Goal: Task Accomplishment & Management: Manage account settings

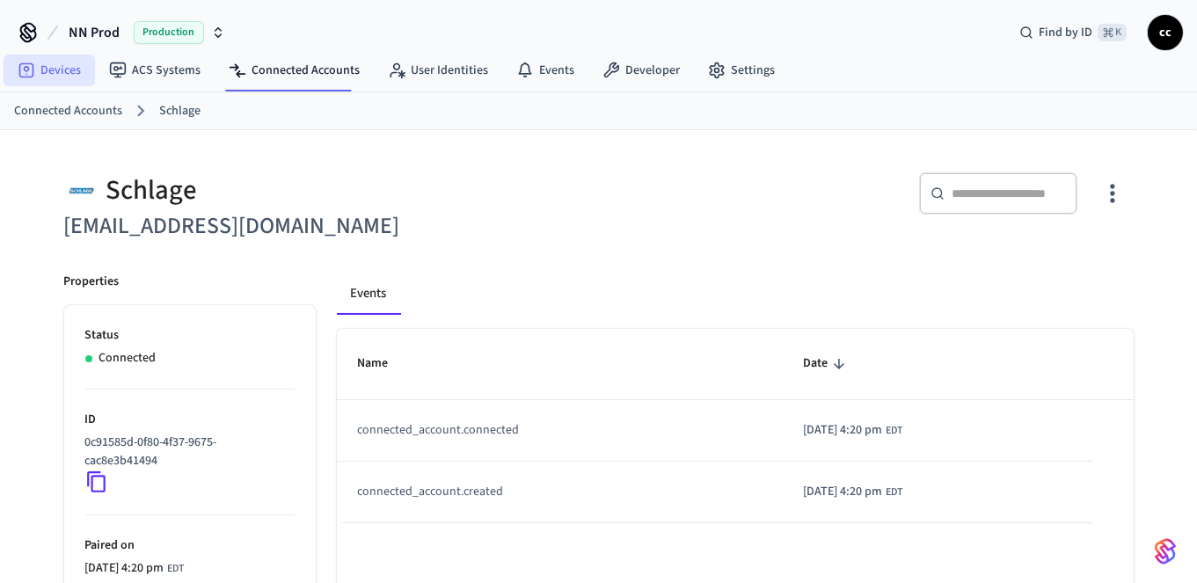
click at [58, 68] on link "Devices" at bounding box center [49, 71] width 91 height 32
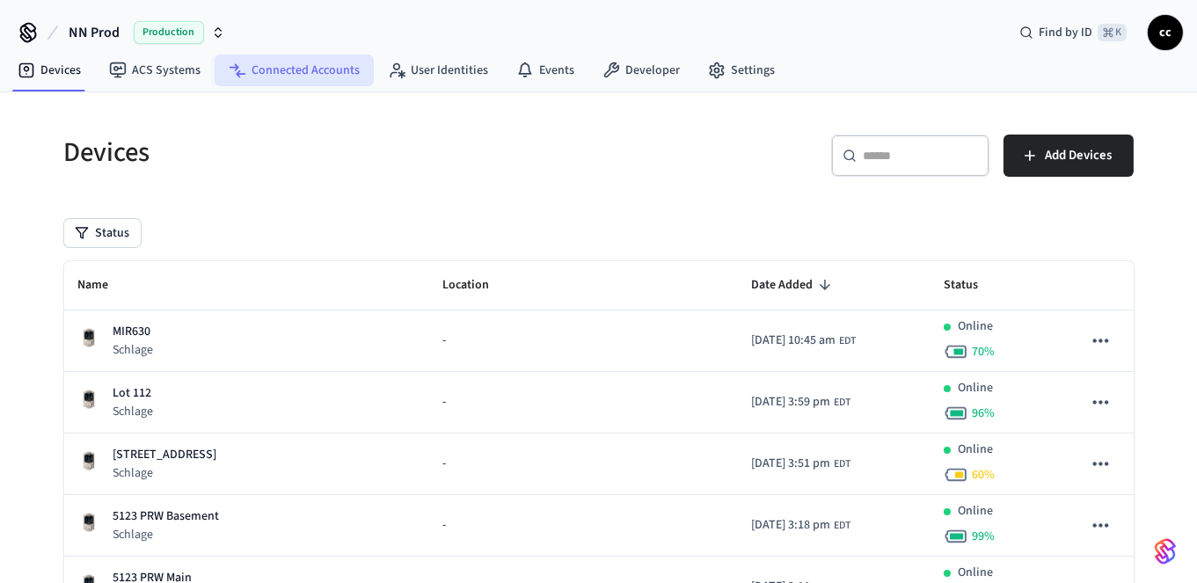
click at [304, 70] on link "Connected Accounts" at bounding box center [294, 71] width 159 height 32
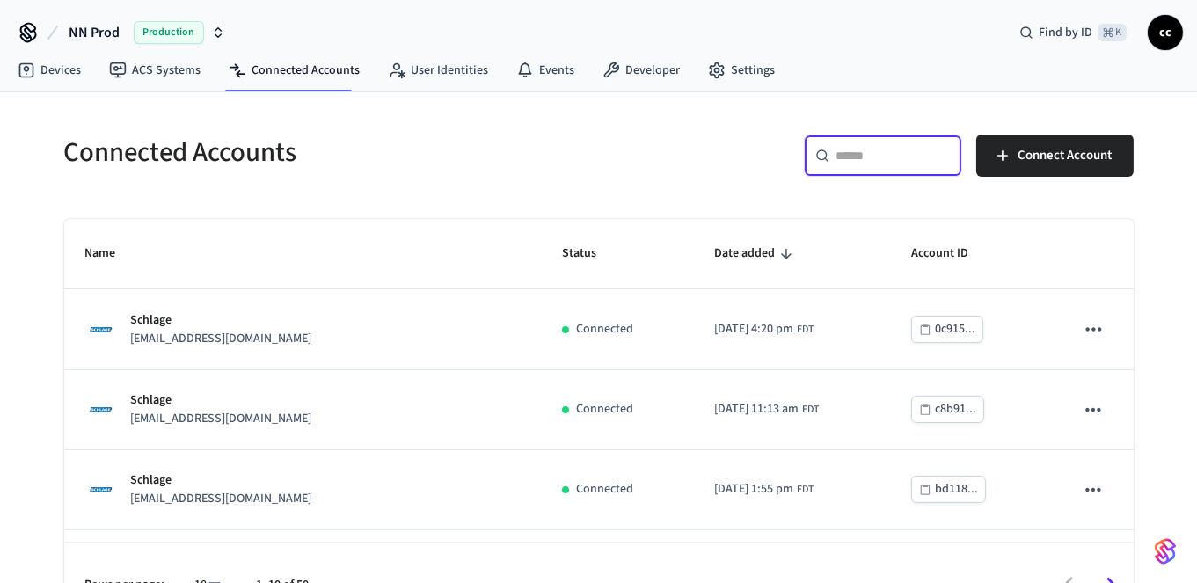
click at [882, 157] on input "text" at bounding box center [894, 156] width 114 height 18
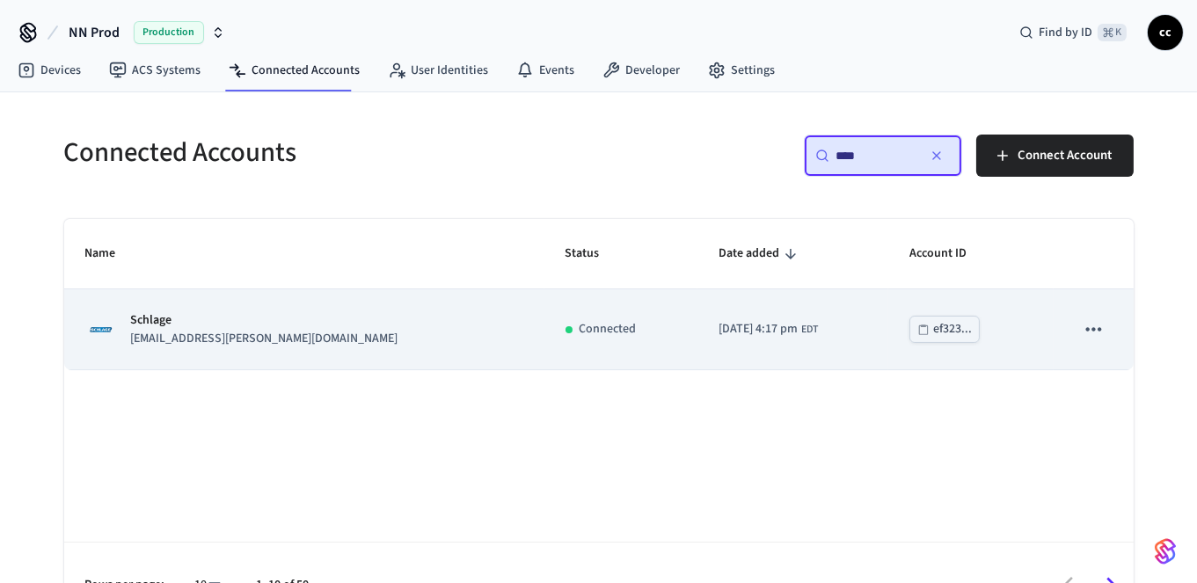
type input "****"
click at [545, 338] on td "Connected" at bounding box center [621, 329] width 153 height 80
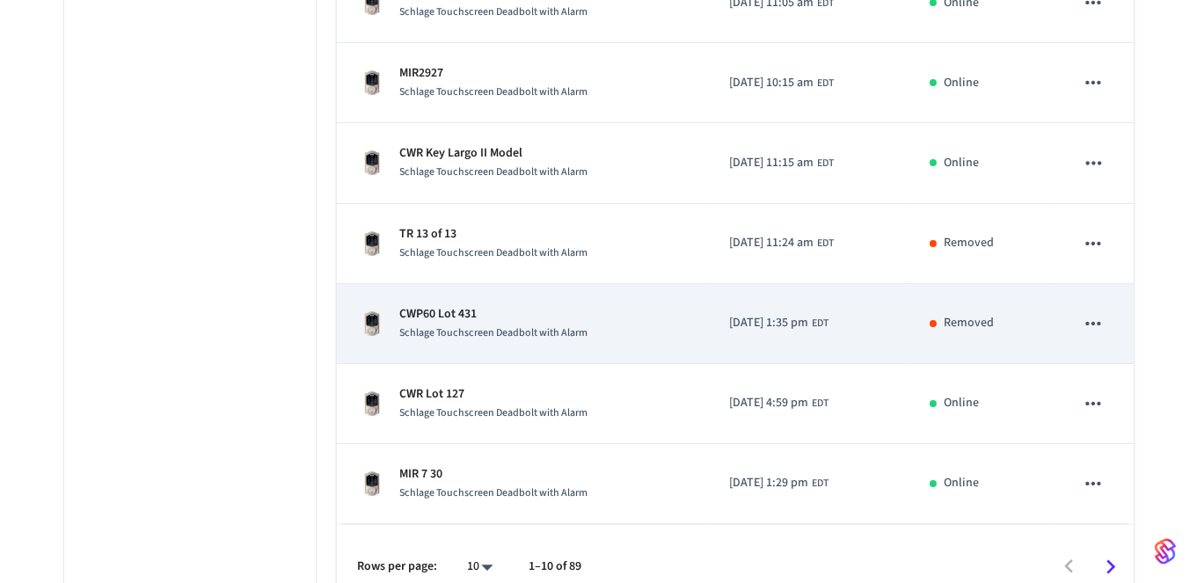
scroll to position [682, 0]
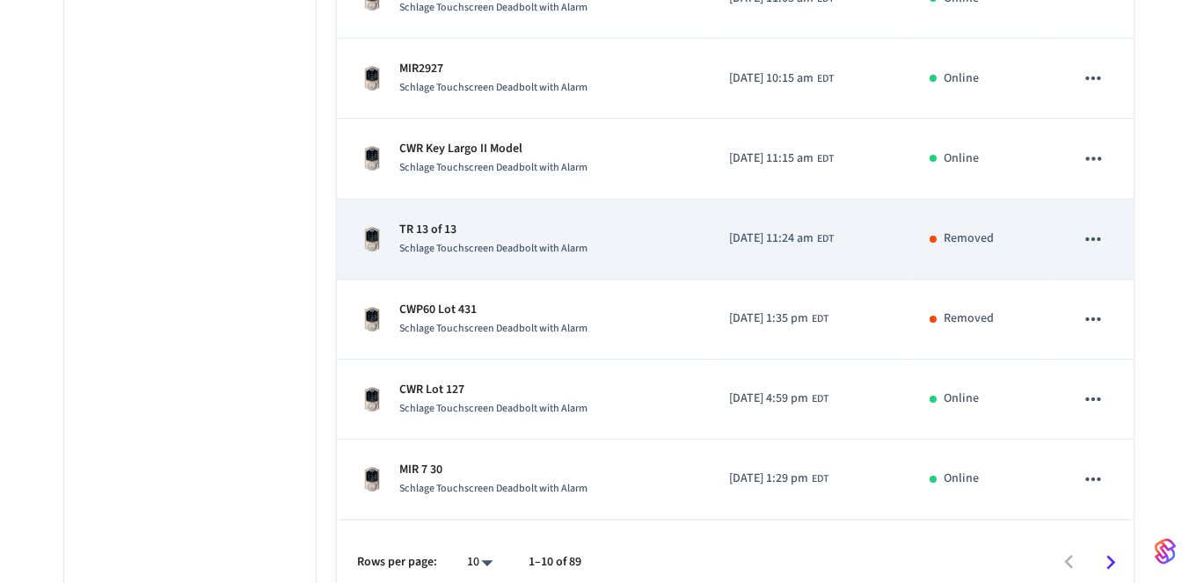
click at [1094, 237] on icon "sticky table" at bounding box center [1094, 239] width 15 height 4
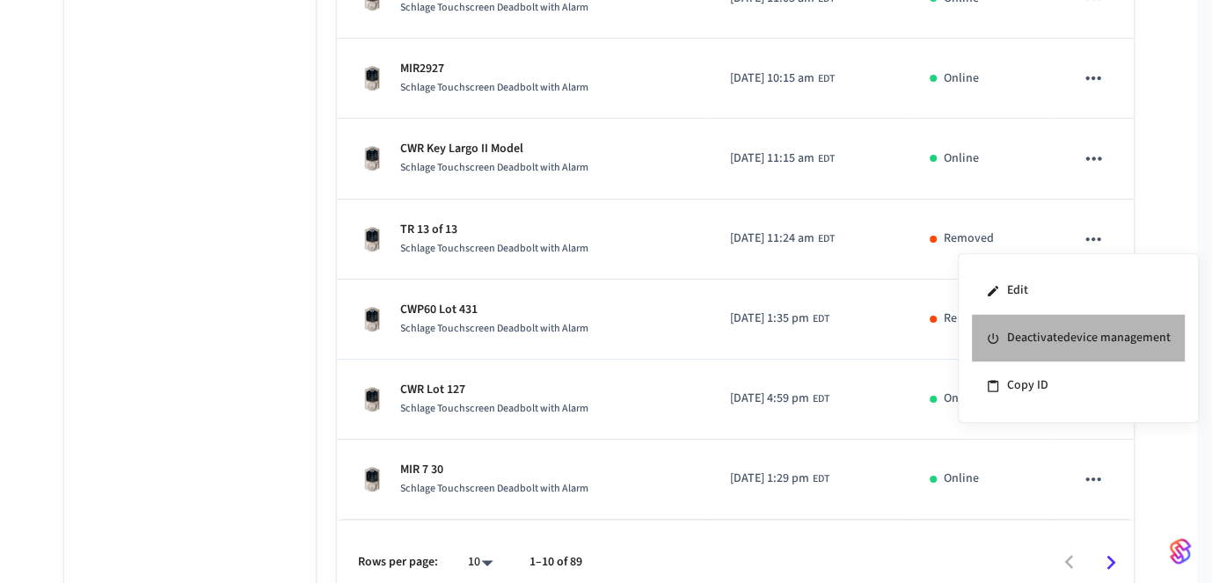
click at [1058, 336] on li "Deactivate device management" at bounding box center [1078, 339] width 213 height 48
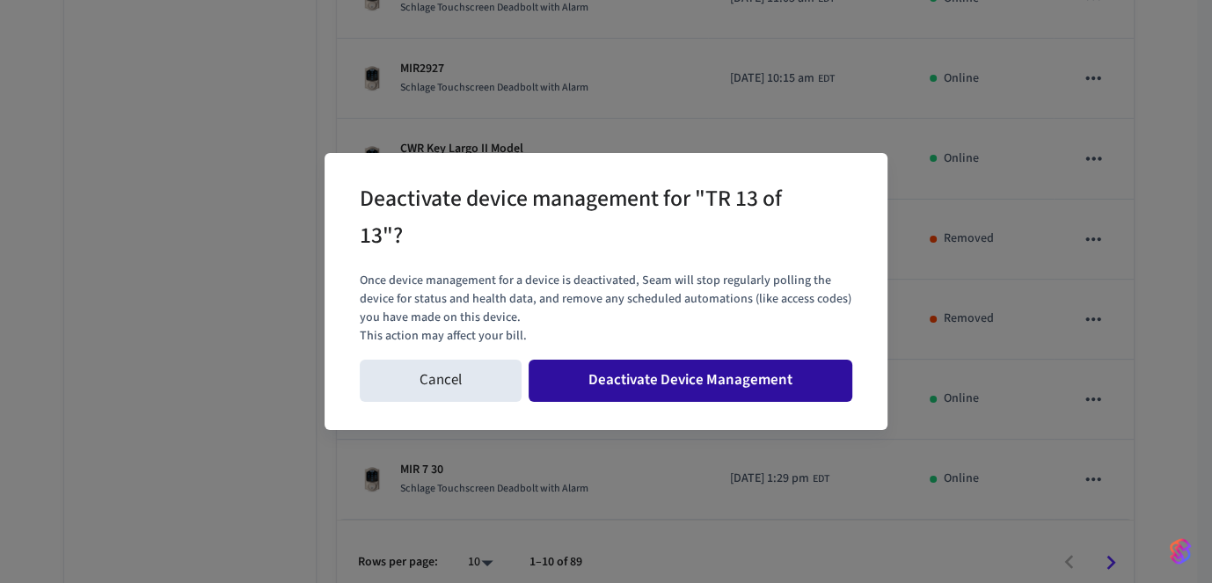
click at [697, 377] on button "Deactivate Device Management" at bounding box center [691, 381] width 324 height 42
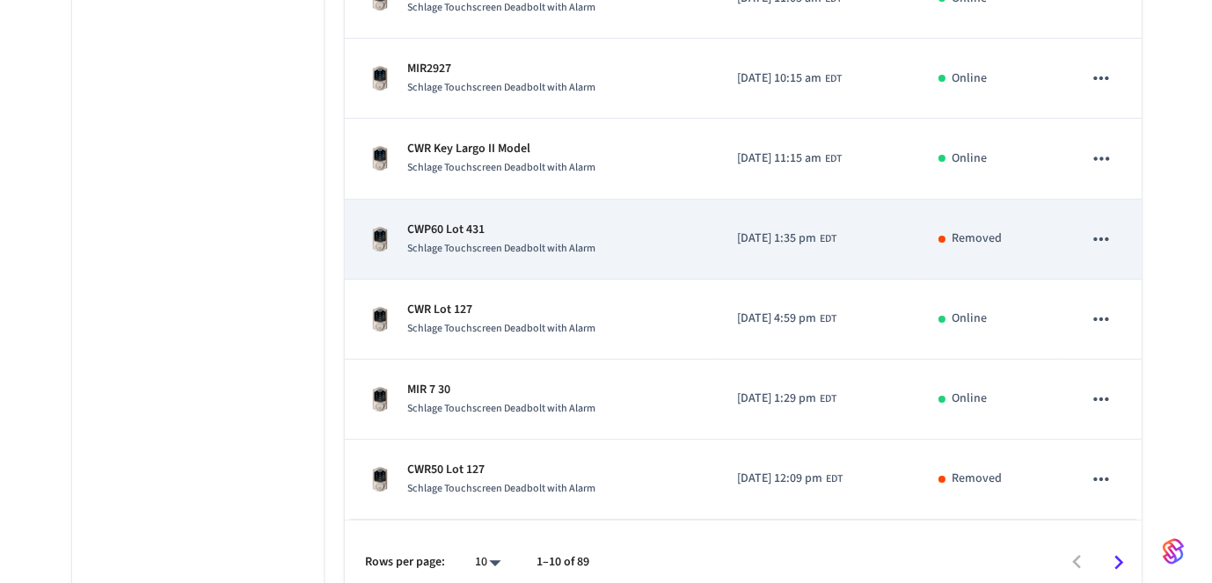
scroll to position [697, 0]
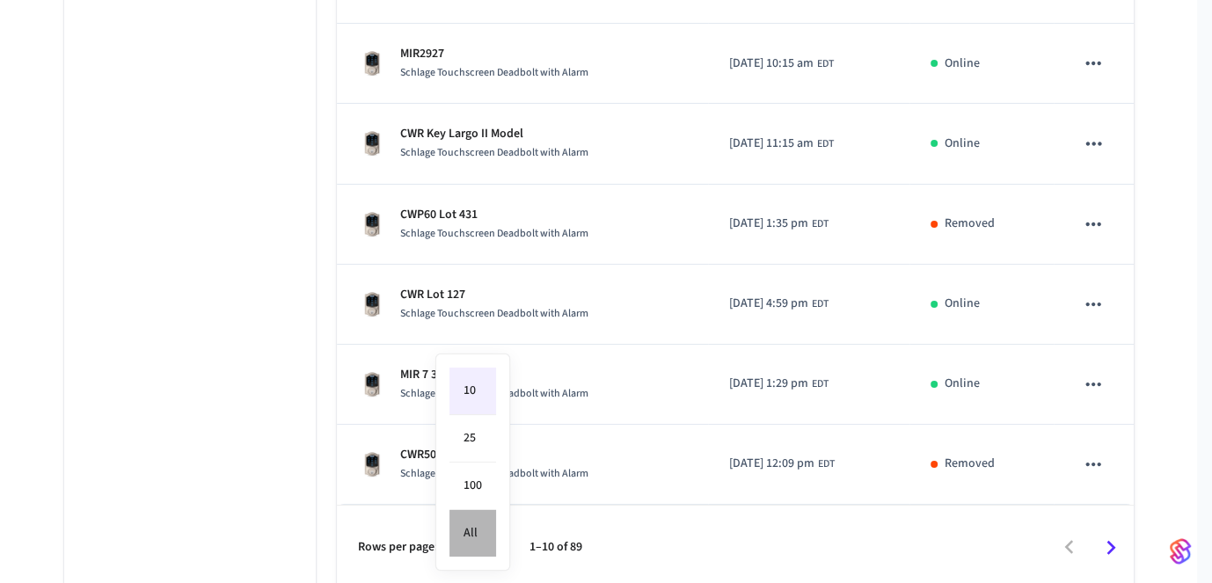
click at [477, 531] on li "All" at bounding box center [473, 533] width 47 height 47
type input "**"
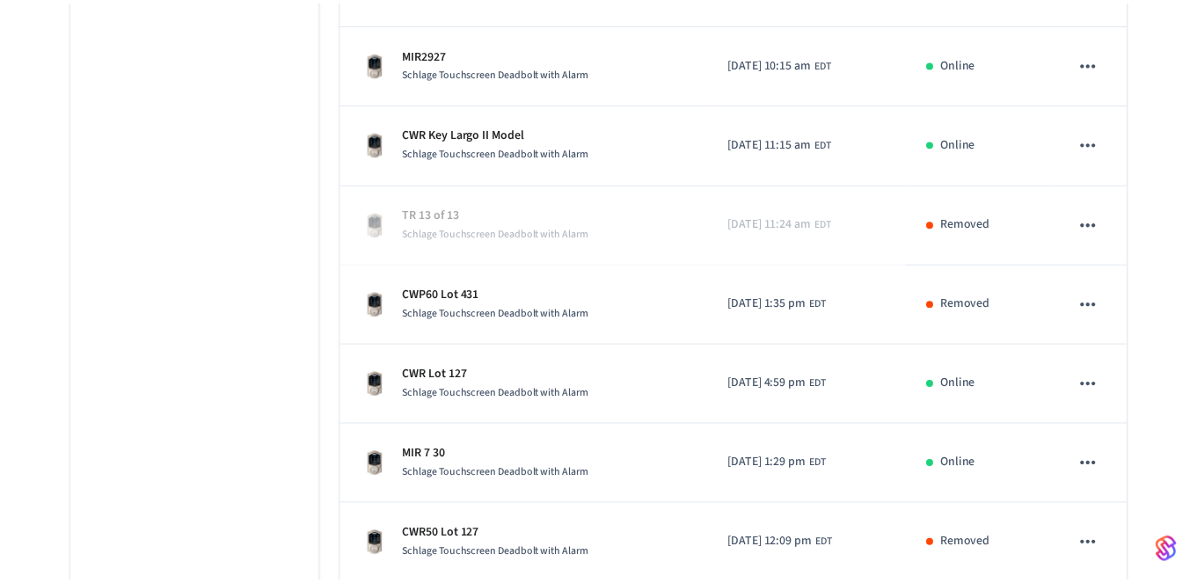
scroll to position [6998, 0]
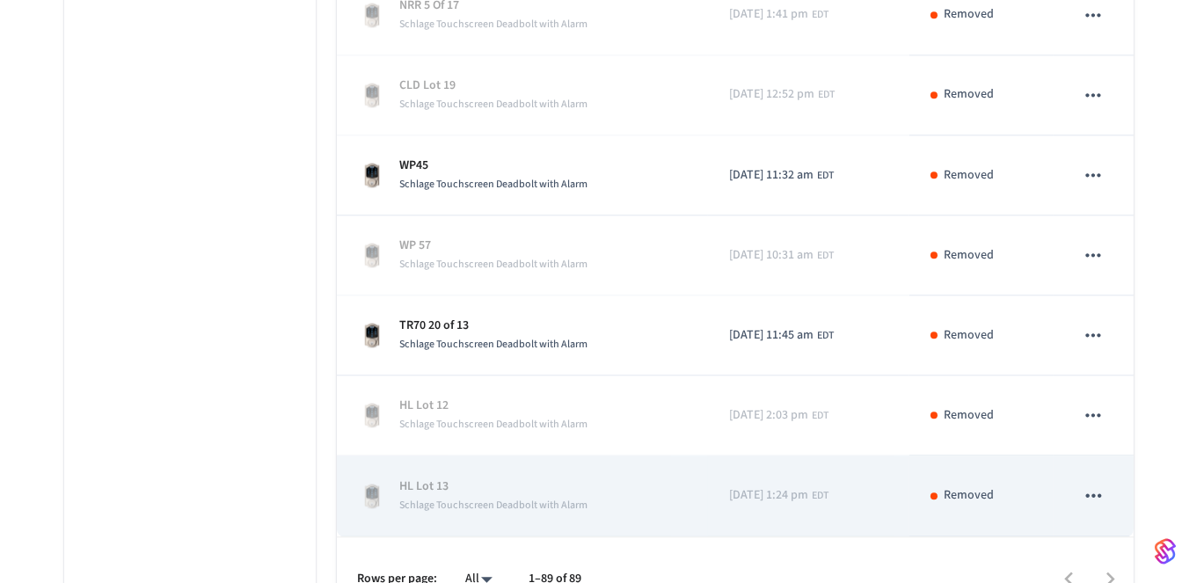
click at [1097, 484] on icon "sticky table" at bounding box center [1093, 495] width 23 height 23
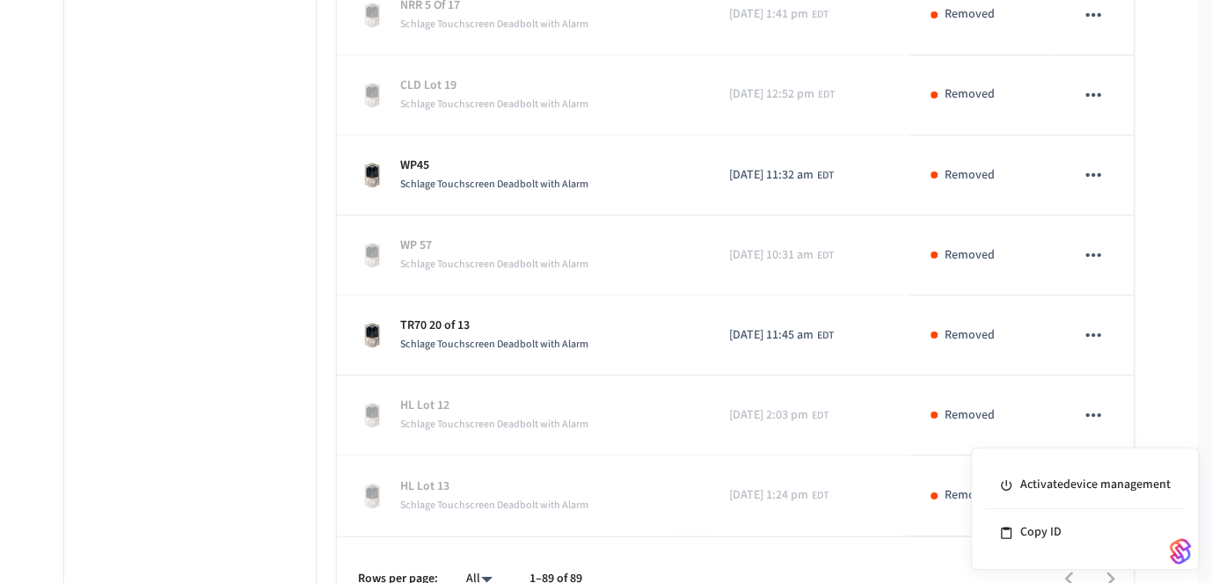
click at [929, 389] on div at bounding box center [606, 291] width 1212 height 583
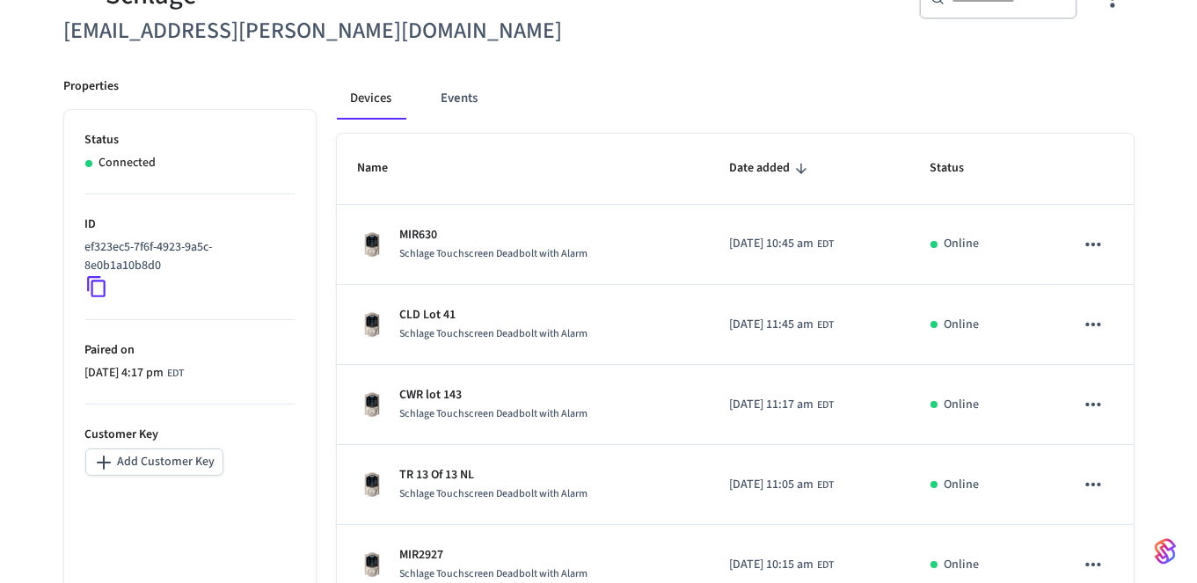
scroll to position [0, 0]
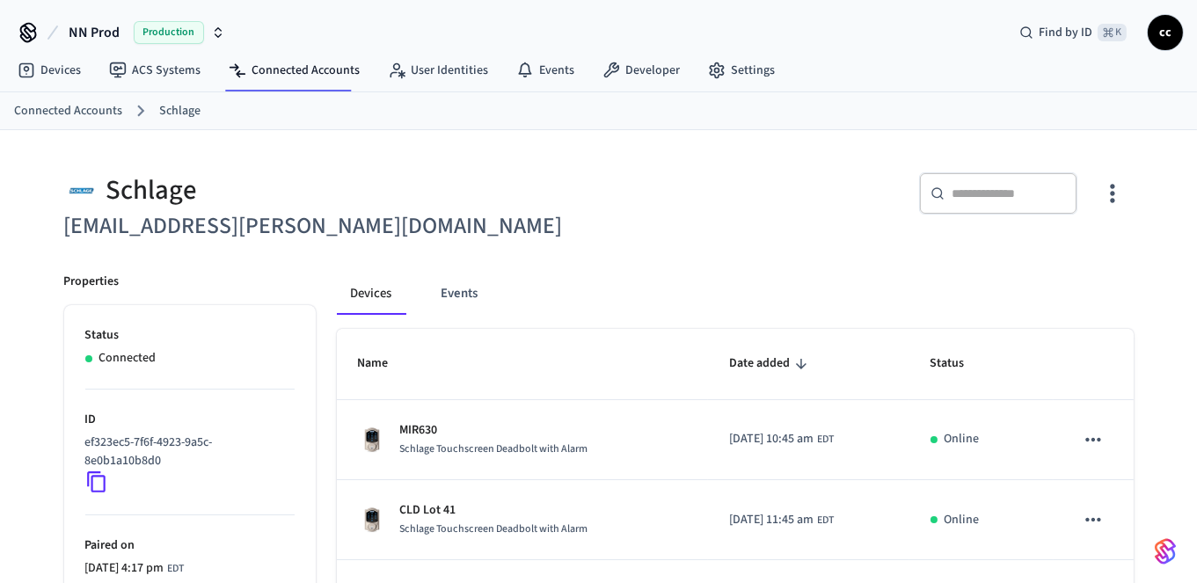
click at [96, 108] on link "Connected Accounts" at bounding box center [68, 111] width 108 height 18
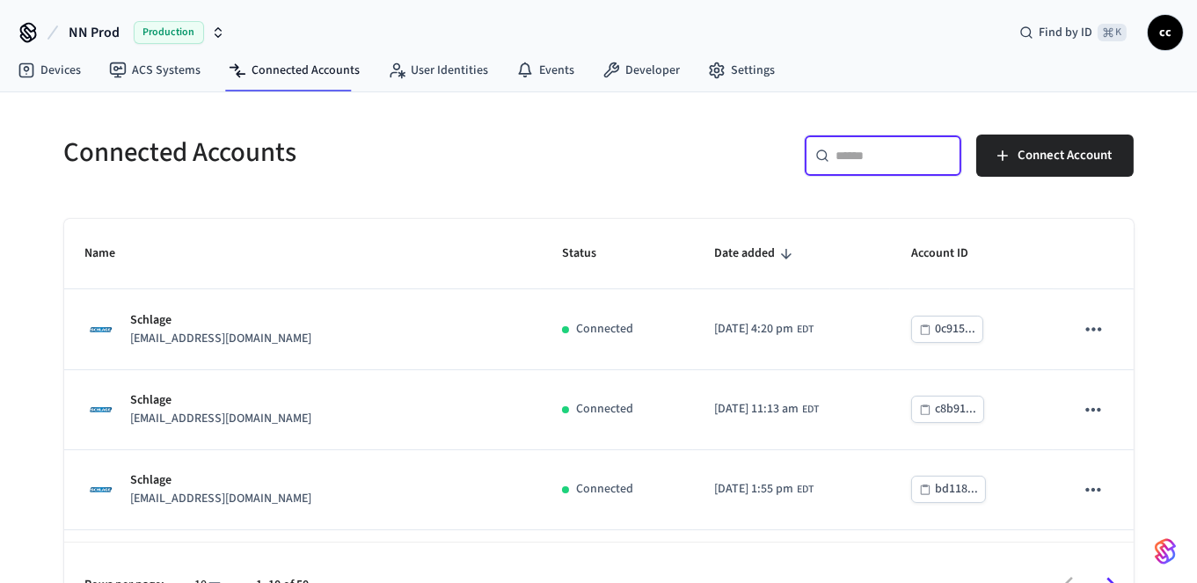
click at [865, 157] on input "text" at bounding box center [894, 156] width 114 height 18
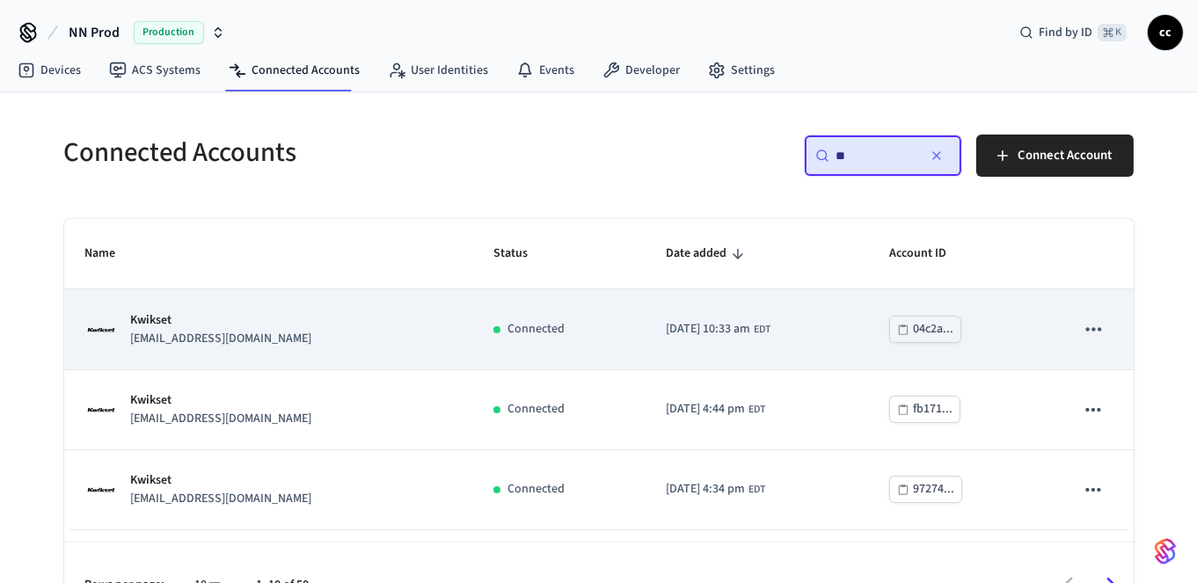
type input "**"
click at [319, 326] on div "Kwikset [EMAIL_ADDRESS][DOMAIN_NAME]" at bounding box center [268, 329] width 367 height 37
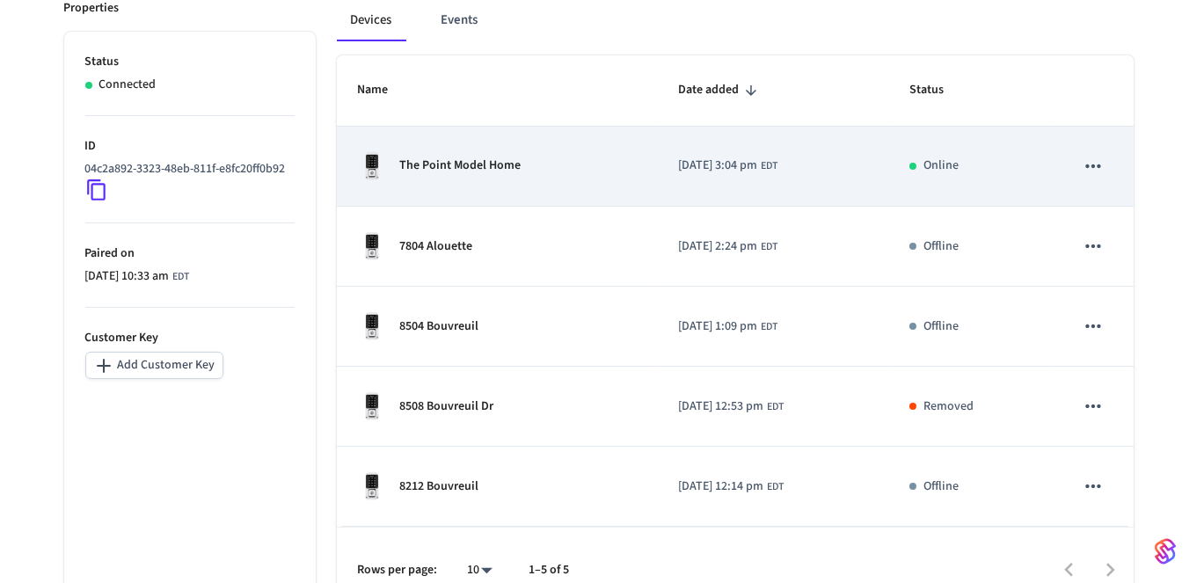
scroll to position [299, 0]
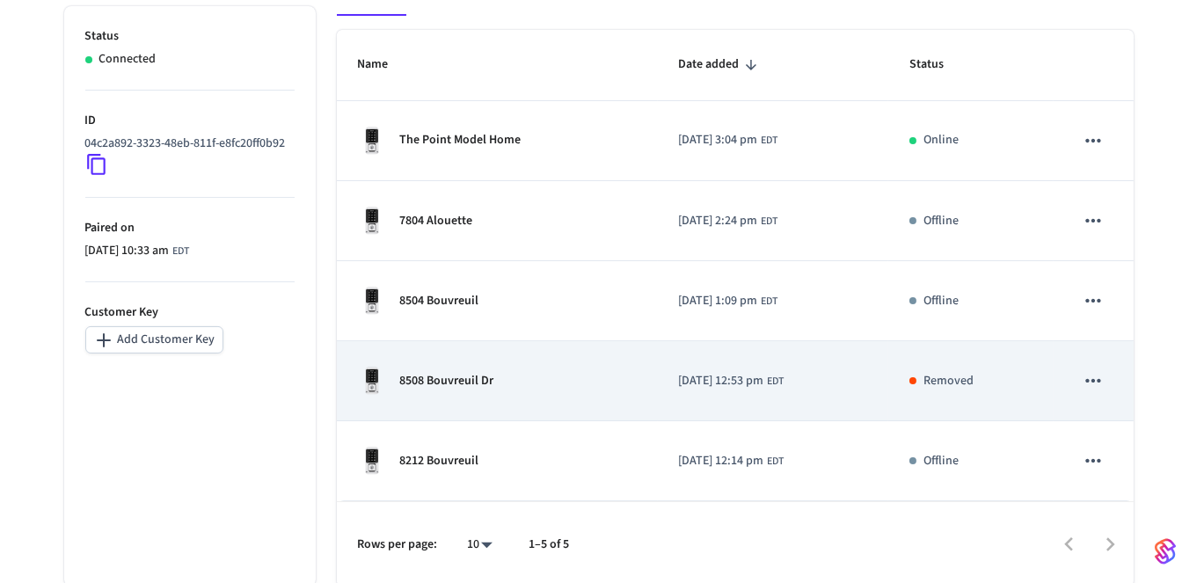
click at [604, 388] on div "8508 Bouvreuil Dr" at bounding box center [497, 381] width 279 height 28
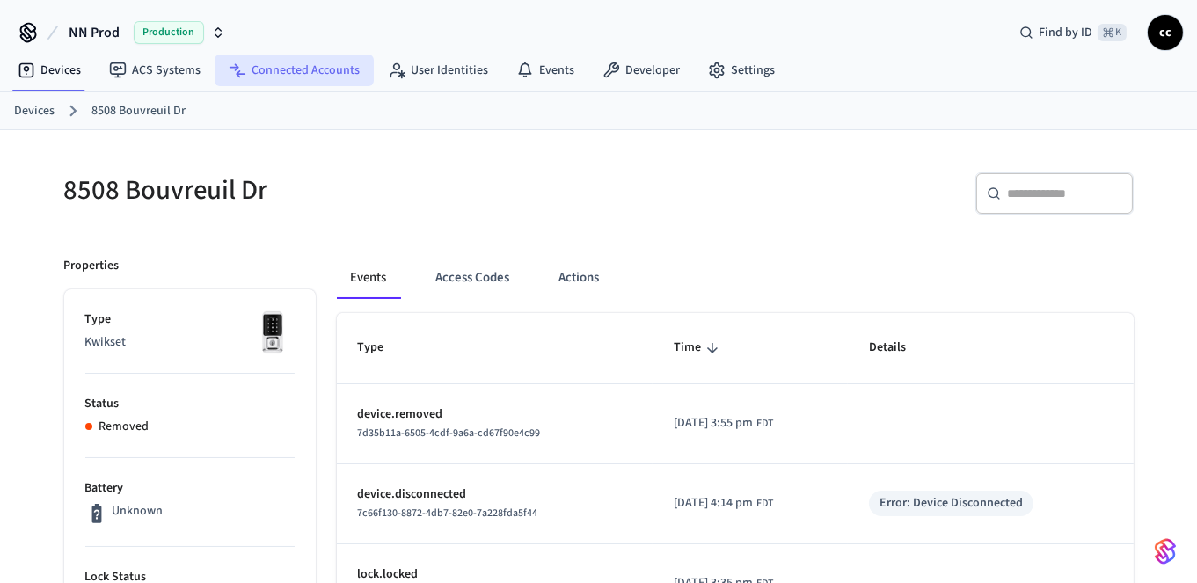
click at [264, 75] on link "Connected Accounts" at bounding box center [294, 71] width 159 height 32
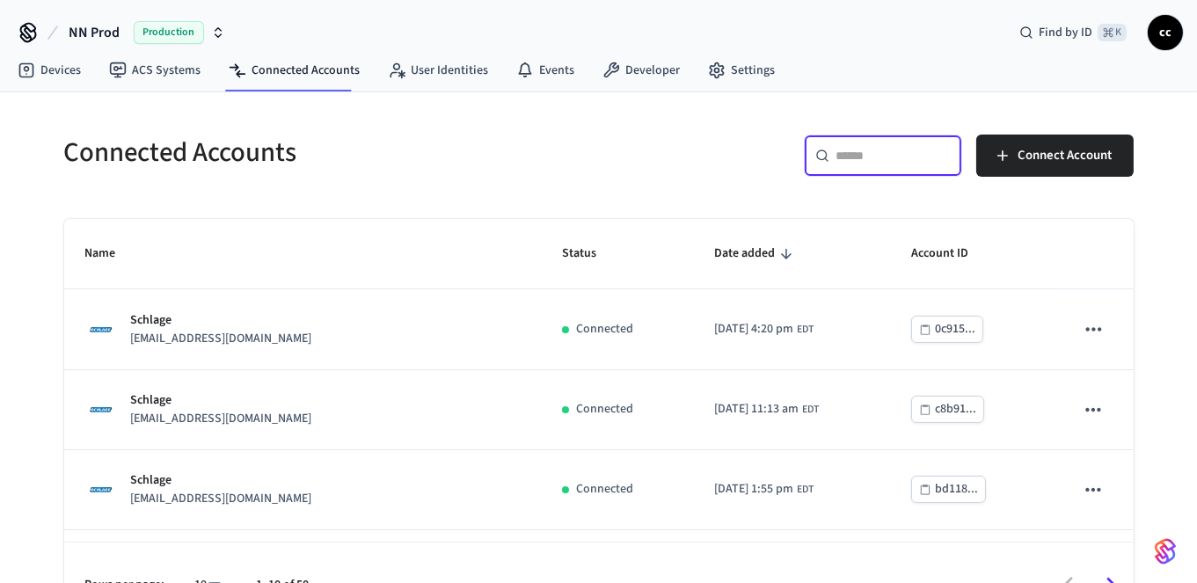
click at [856, 161] on input "text" at bounding box center [894, 156] width 114 height 18
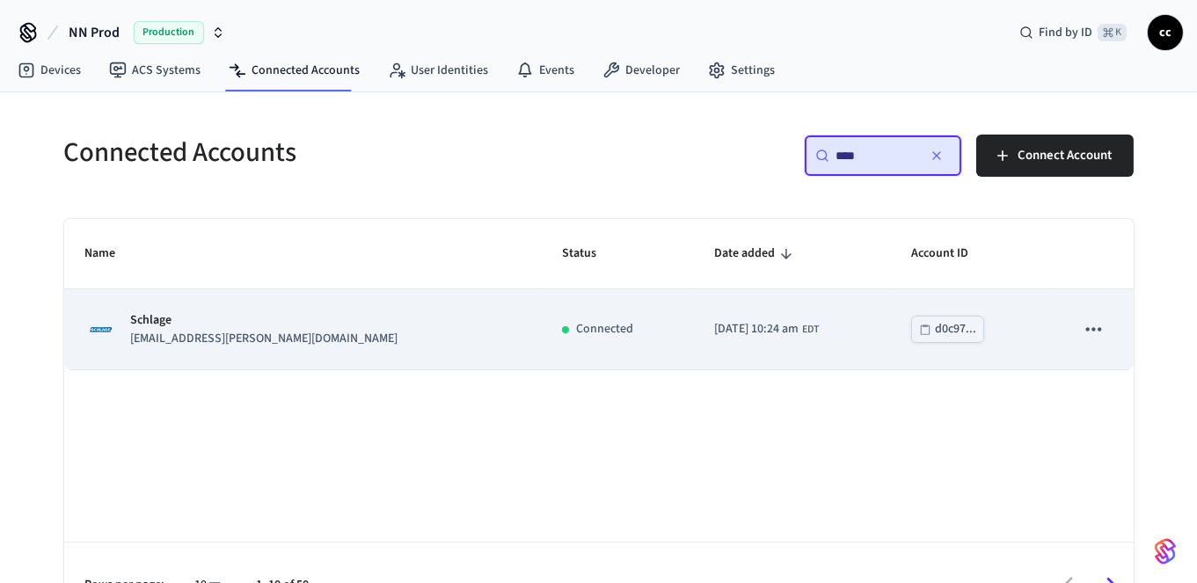
type input "****"
click at [801, 350] on td "[DATE] 10:24 am EDT" at bounding box center [791, 329] width 197 height 80
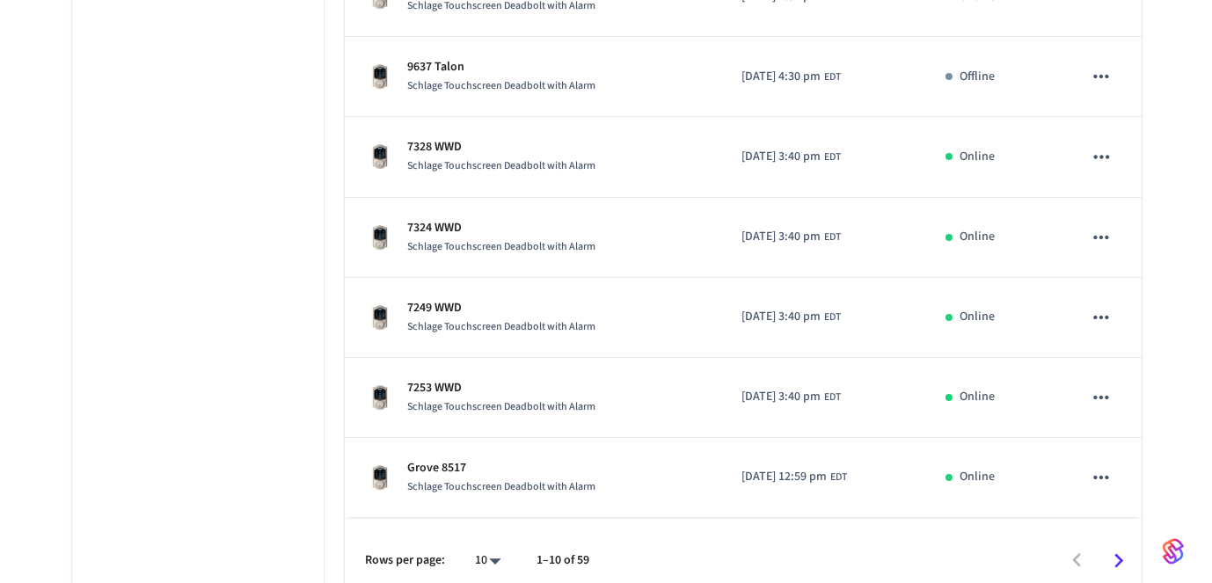
scroll to position [697, 0]
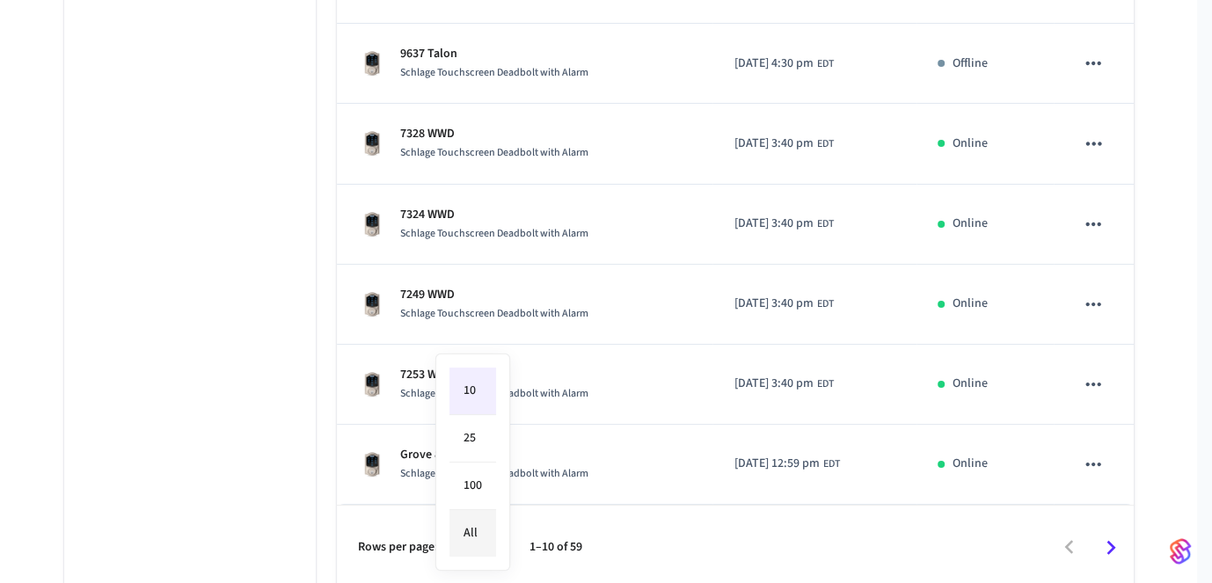
click at [478, 529] on li "All" at bounding box center [473, 533] width 47 height 47
type input "**"
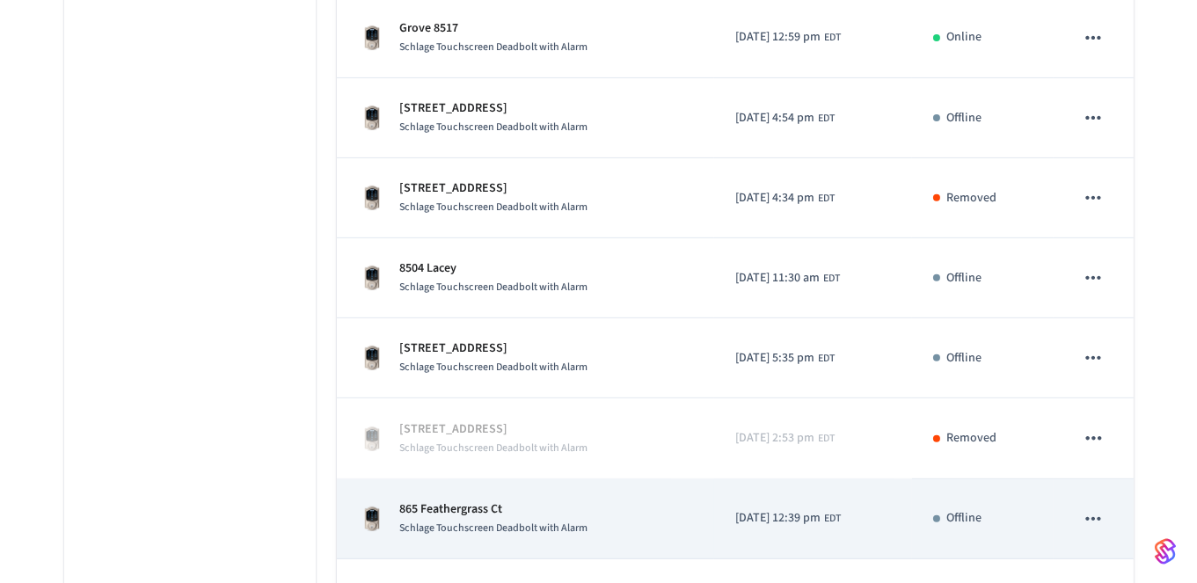
scroll to position [1196, 0]
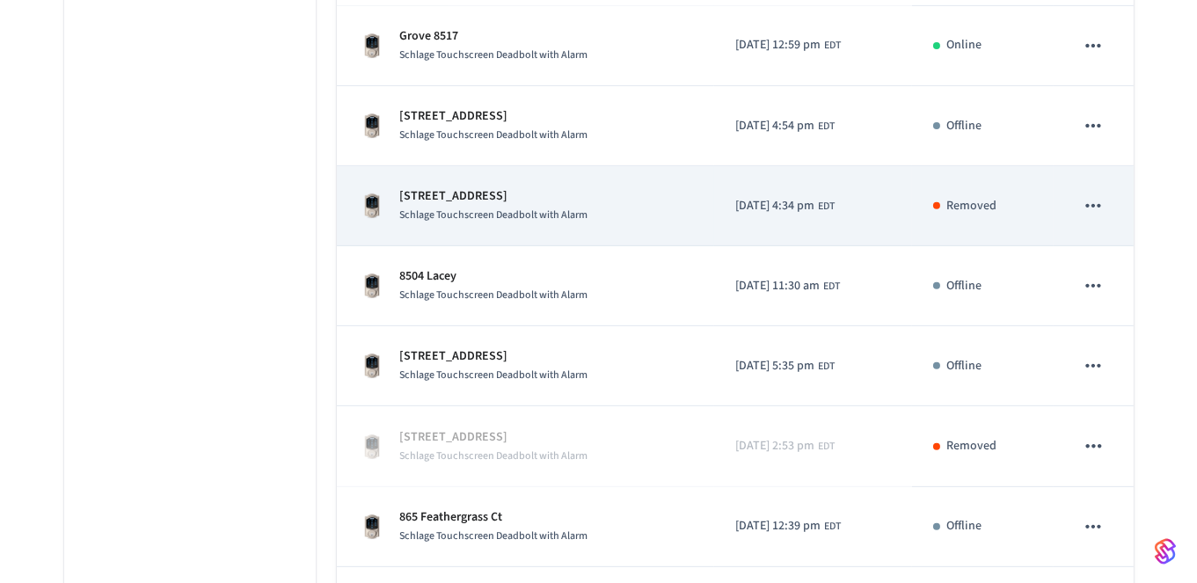
click at [797, 209] on td "[DATE] 4:34 pm EDT" at bounding box center [813, 206] width 198 height 80
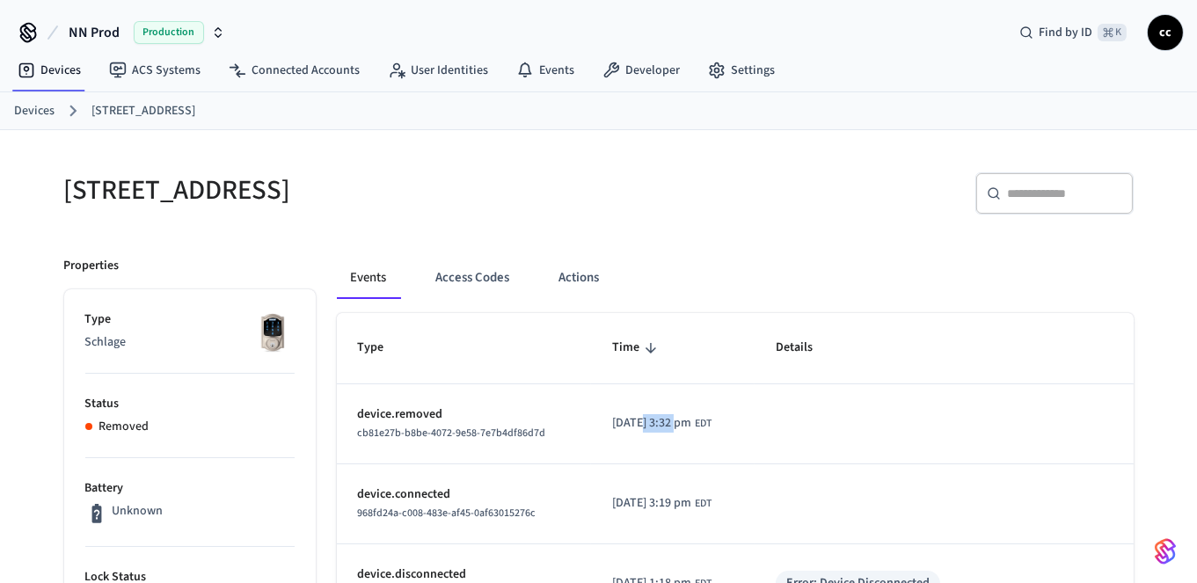
drag, startPoint x: 631, startPoint y: 421, endPoint x: 665, endPoint y: 422, distance: 34.3
click at [665, 422] on span "[DATE] 3:32 pm" at bounding box center [651, 423] width 79 height 18
click at [513, 434] on span "cb81e27b-b8be-4072-9e58-7e7b4df86d7d" at bounding box center [452, 433] width 188 height 15
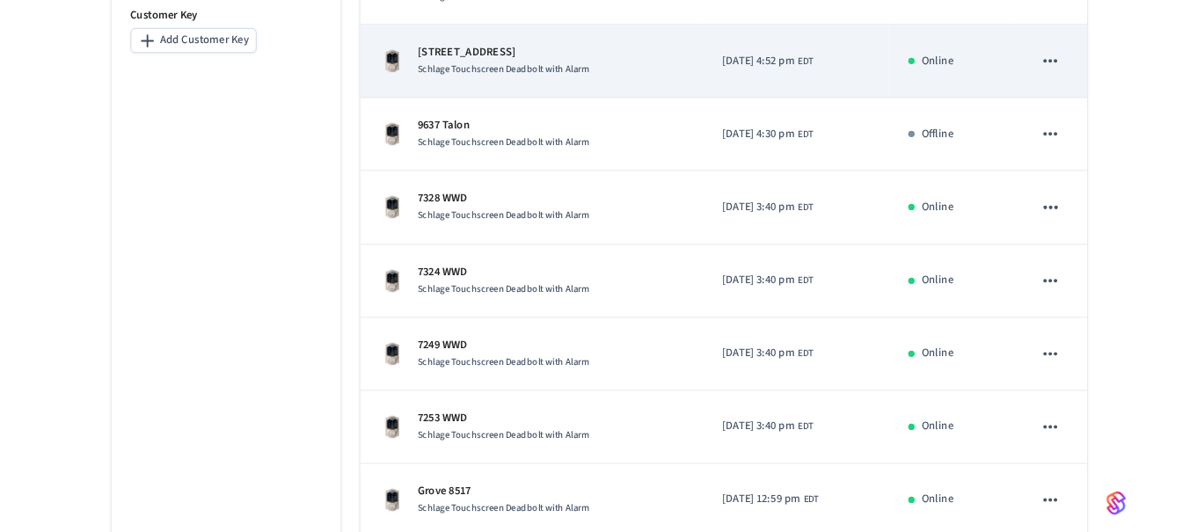
scroll to position [697, 0]
